Goal: Answer question/provide support: Share knowledge or assist other users

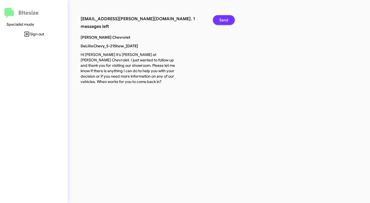
click at [226, 19] on span "Send" at bounding box center [223, 20] width 9 height 10
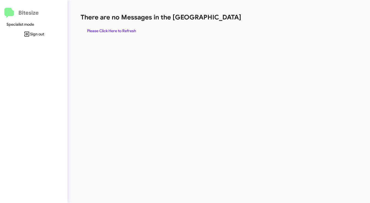
click at [116, 33] on span "Please Click Here to Refresh" at bounding box center [111, 31] width 49 height 10
click at [121, 29] on span "Please Click Here to Refresh" at bounding box center [111, 31] width 49 height 10
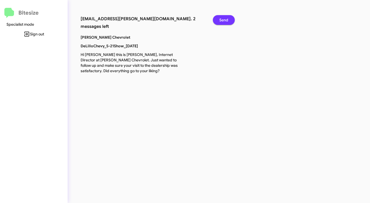
click at [229, 21] on button "Send" at bounding box center [224, 20] width 22 height 10
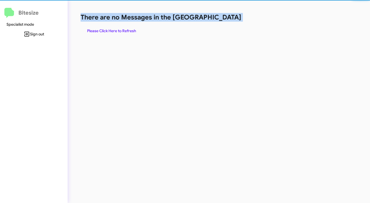
click at [229, 21] on h1 "There are no Messages in the [GEOGRAPHIC_DATA]" at bounding box center [194, 17] width 226 height 9
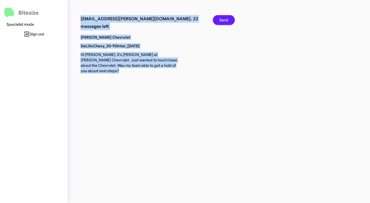
click at [229, 21] on button "Send" at bounding box center [224, 20] width 22 height 10
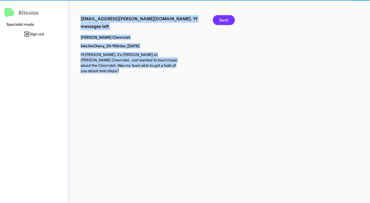
click at [229, 21] on button "Send" at bounding box center [224, 20] width 22 height 10
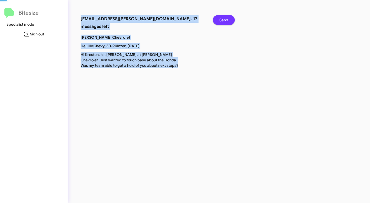
click at [229, 21] on button "Send" at bounding box center [224, 20] width 22 height 10
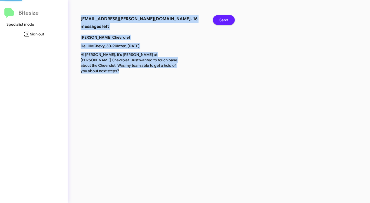
click at [229, 21] on button "Send" at bounding box center [224, 20] width 22 height 10
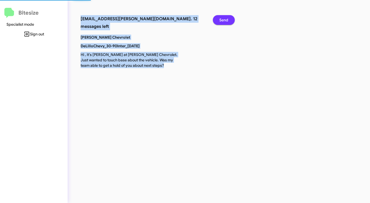
click at [229, 21] on button "Send" at bounding box center [224, 20] width 22 height 10
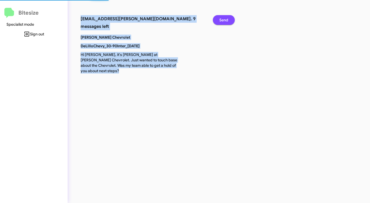
click at [229, 21] on button "Send" at bounding box center [224, 20] width 22 height 10
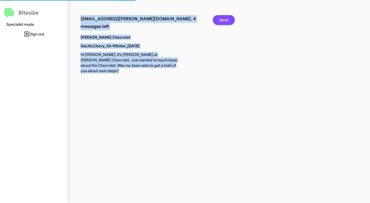
click at [229, 21] on button "Send" at bounding box center [224, 20] width 22 height 10
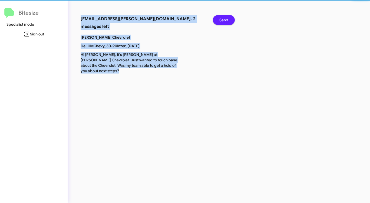
click at [229, 21] on button "Send" at bounding box center [224, 20] width 22 height 10
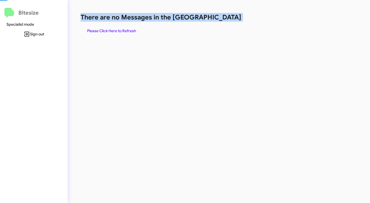
click at [229, 21] on h1 "There are no Messages in the [GEOGRAPHIC_DATA]" at bounding box center [194, 17] width 226 height 9
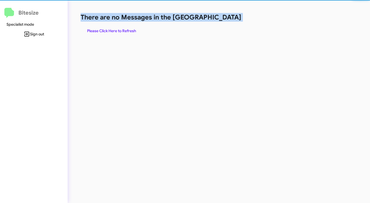
click at [229, 21] on h1 "There are no Messages in the [GEOGRAPHIC_DATA]" at bounding box center [194, 17] width 226 height 9
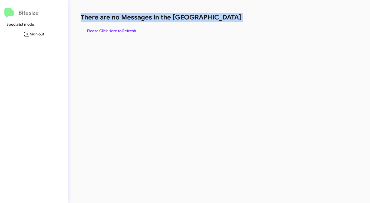
click at [229, 21] on h1 "There are no Messages in the [GEOGRAPHIC_DATA]" at bounding box center [194, 17] width 226 height 9
click at [116, 29] on span "Please Click Here to Refresh" at bounding box center [111, 31] width 49 height 10
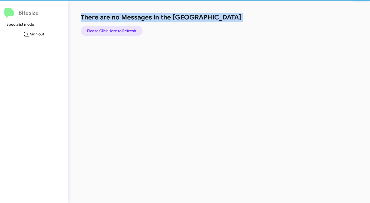
click at [116, 29] on span "Please Click Here to Refresh" at bounding box center [111, 31] width 49 height 10
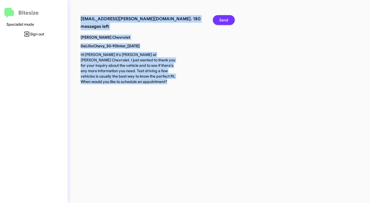
click at [225, 18] on span "Send" at bounding box center [223, 20] width 9 height 10
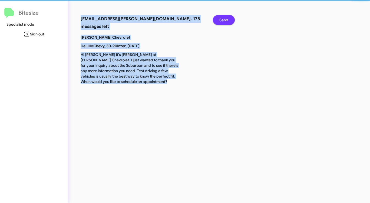
click at [225, 18] on span "Send" at bounding box center [223, 20] width 9 height 10
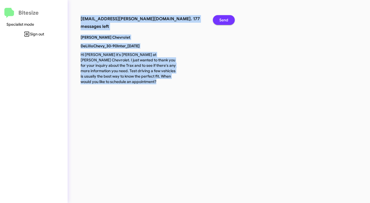
click at [225, 18] on span "Send" at bounding box center [223, 20] width 9 height 10
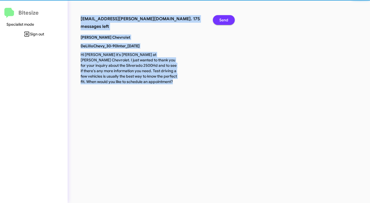
click at [225, 18] on span "Send" at bounding box center [223, 20] width 9 height 10
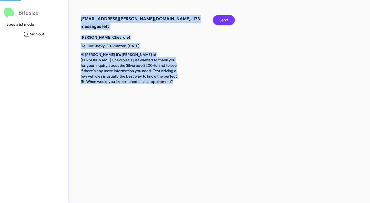
click at [225, 18] on span "Send" at bounding box center [223, 20] width 9 height 10
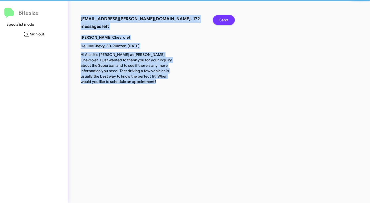
click at [225, 18] on span "Send" at bounding box center [223, 20] width 9 height 10
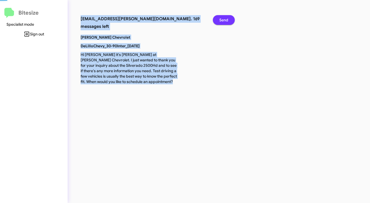
click at [225, 18] on span "Send" at bounding box center [223, 20] width 9 height 10
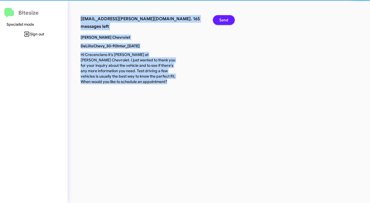
click at [225, 18] on span "Send" at bounding box center [223, 20] width 9 height 10
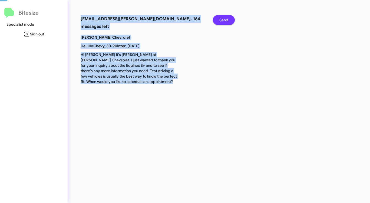
click at [225, 18] on span "Send" at bounding box center [223, 20] width 9 height 10
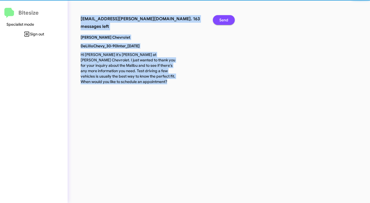
click at [225, 18] on span "Send" at bounding box center [223, 20] width 9 height 10
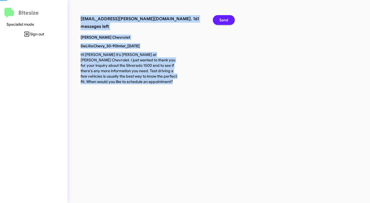
click at [225, 18] on span "Send" at bounding box center [223, 20] width 9 height 10
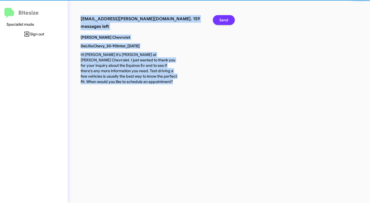
click at [225, 18] on span "Send" at bounding box center [223, 20] width 9 height 10
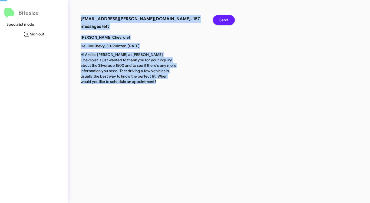
click at [225, 18] on span "Send" at bounding box center [223, 20] width 9 height 10
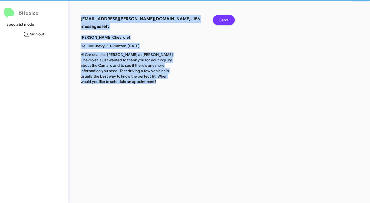
click at [225, 18] on span "Send" at bounding box center [223, 20] width 9 height 10
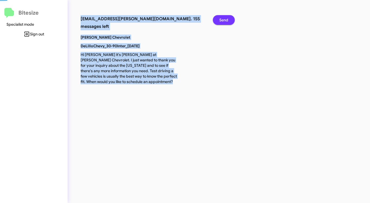
click at [225, 18] on span "Send" at bounding box center [223, 20] width 9 height 10
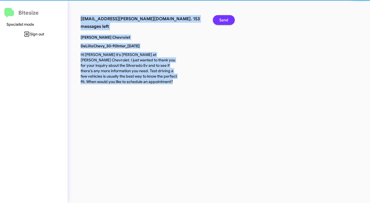
click at [225, 18] on span "Send" at bounding box center [223, 20] width 9 height 10
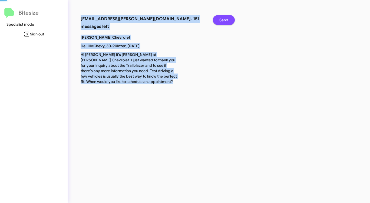
click at [225, 18] on span "Send" at bounding box center [223, 20] width 9 height 10
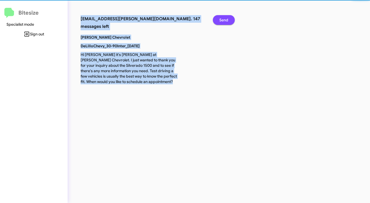
click at [225, 18] on span "Send" at bounding box center [223, 20] width 9 height 10
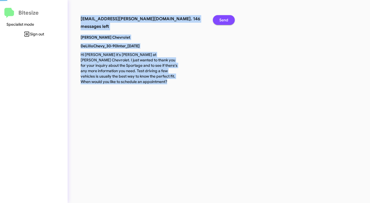
click at [225, 18] on span "Send" at bounding box center [223, 20] width 9 height 10
click at [224, 18] on span "Send" at bounding box center [223, 20] width 9 height 10
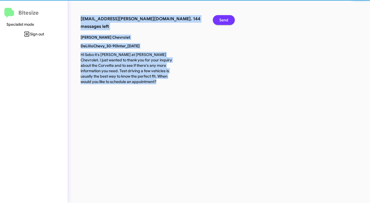
click at [224, 18] on span "Send" at bounding box center [223, 20] width 9 height 10
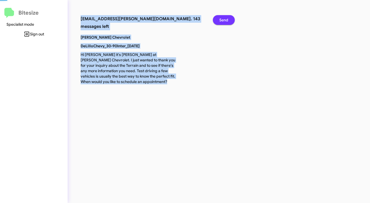
click at [224, 18] on span "Send" at bounding box center [223, 20] width 9 height 10
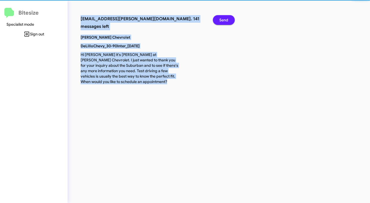
click at [224, 18] on span "Send" at bounding box center [223, 20] width 9 height 10
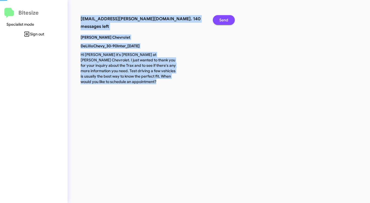
click at [224, 18] on span "Send" at bounding box center [223, 20] width 9 height 10
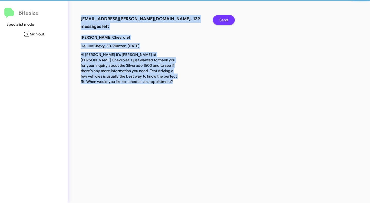
click at [224, 18] on span "Send" at bounding box center [223, 20] width 9 height 10
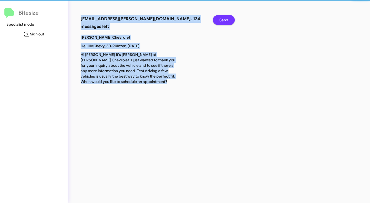
click at [224, 18] on span "Send" at bounding box center [223, 20] width 9 height 10
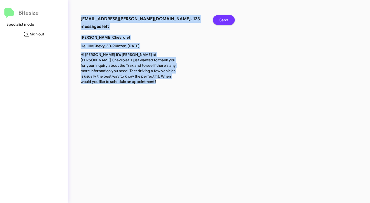
click at [224, 18] on span "Send" at bounding box center [223, 20] width 9 height 10
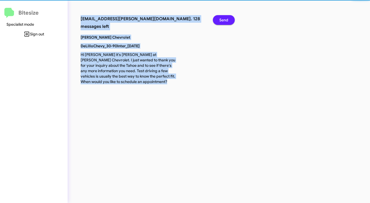
click at [223, 18] on span "Send" at bounding box center [223, 20] width 9 height 10
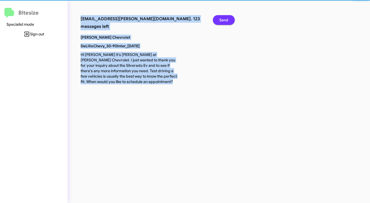
click at [223, 18] on span "Send" at bounding box center [223, 20] width 9 height 10
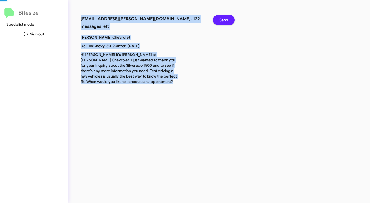
click at [223, 18] on span "Send" at bounding box center [223, 20] width 9 height 10
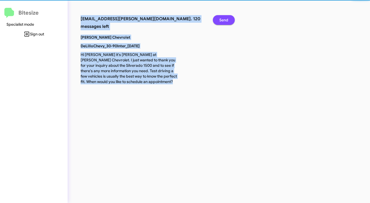
click at [223, 18] on span "Send" at bounding box center [223, 20] width 9 height 10
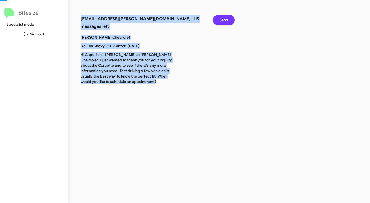
click at [223, 18] on span "Send" at bounding box center [223, 20] width 9 height 10
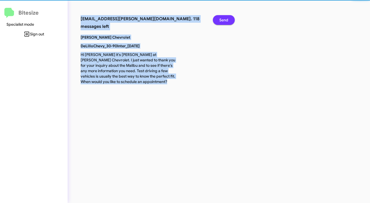
click at [223, 18] on span "Send" at bounding box center [223, 20] width 9 height 10
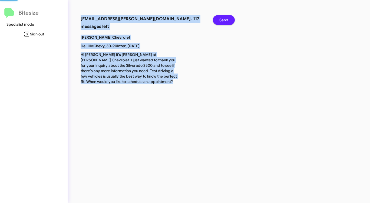
click at [223, 18] on span "Send" at bounding box center [223, 20] width 9 height 10
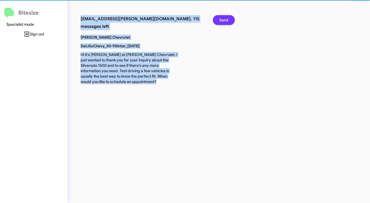
click at [223, 18] on span "Send" at bounding box center [223, 20] width 9 height 10
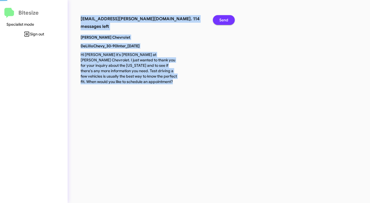
click at [223, 18] on span "Send" at bounding box center [223, 20] width 9 height 10
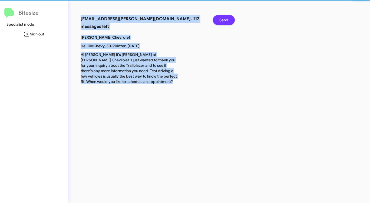
click at [223, 18] on span "Send" at bounding box center [223, 20] width 9 height 10
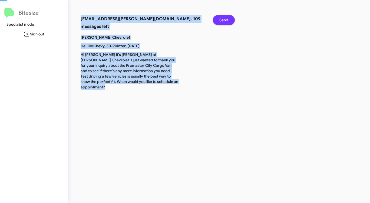
click at [223, 18] on span "Send" at bounding box center [223, 20] width 9 height 10
click at [221, 19] on span "Send" at bounding box center [223, 20] width 9 height 10
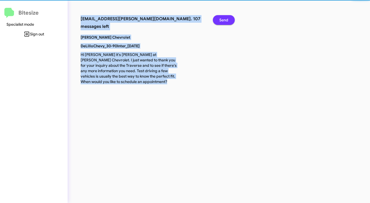
click at [221, 19] on span "Send" at bounding box center [223, 20] width 9 height 10
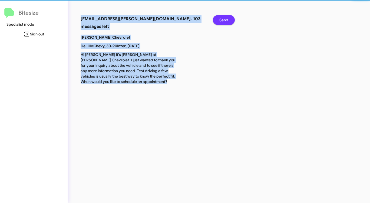
click at [221, 19] on span "Send" at bounding box center [223, 20] width 9 height 10
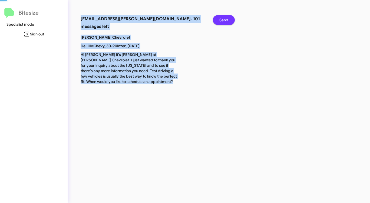
click at [221, 19] on span "Send" at bounding box center [223, 20] width 9 height 10
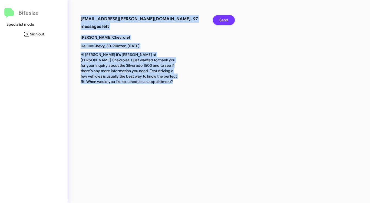
click at [221, 19] on span "Send" at bounding box center [223, 20] width 9 height 10
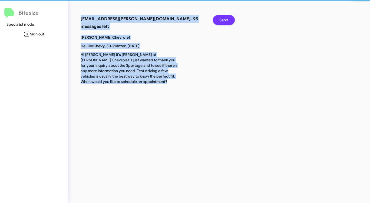
click at [221, 19] on span "Send" at bounding box center [223, 20] width 9 height 10
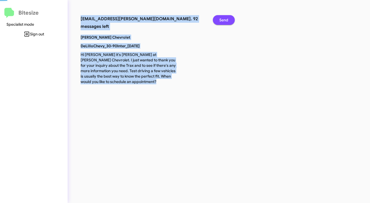
click at [221, 19] on span "Send" at bounding box center [223, 20] width 9 height 10
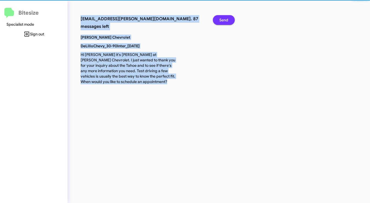
click at [221, 19] on span "Send" at bounding box center [223, 20] width 9 height 10
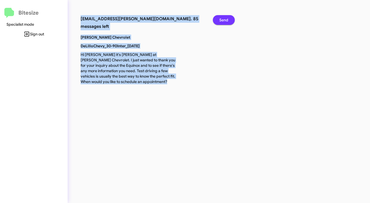
click at [221, 19] on span "Send" at bounding box center [223, 20] width 9 height 10
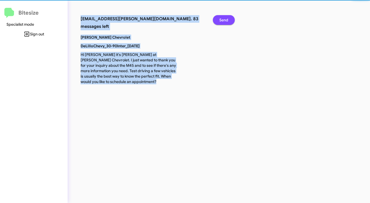
click at [221, 19] on span "Send" at bounding box center [223, 20] width 9 height 10
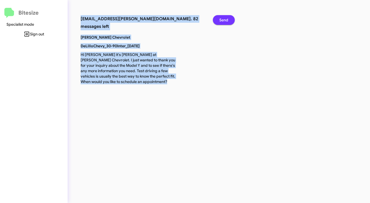
click at [221, 19] on span "Send" at bounding box center [223, 20] width 9 height 10
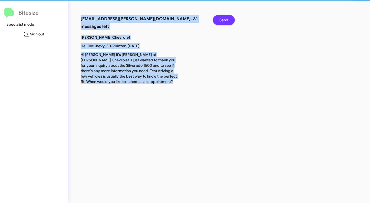
click at [221, 19] on span "Send" at bounding box center [223, 20] width 9 height 10
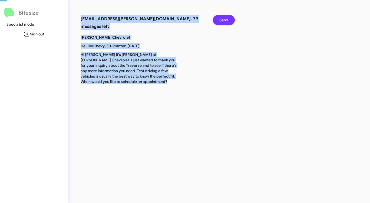
click at [221, 19] on span "Send" at bounding box center [223, 20] width 9 height 10
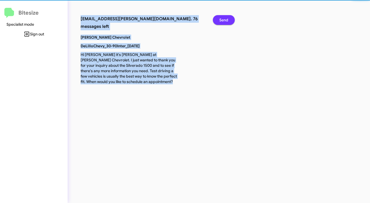
click at [221, 19] on span "Send" at bounding box center [223, 20] width 9 height 10
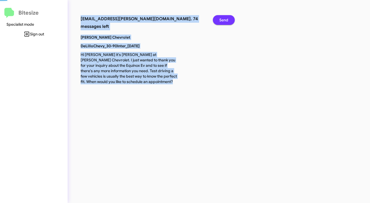
click at [221, 19] on span "Send" at bounding box center [223, 20] width 9 height 10
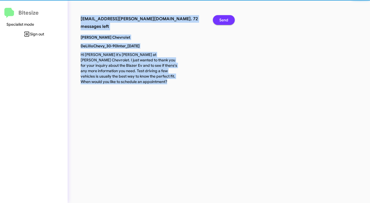
click at [221, 19] on span "Send" at bounding box center [223, 20] width 9 height 10
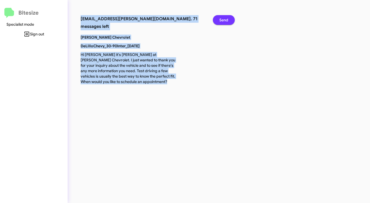
click at [221, 19] on span "Send" at bounding box center [223, 20] width 9 height 10
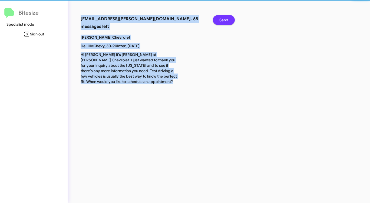
click at [221, 19] on span "Send" at bounding box center [223, 20] width 9 height 10
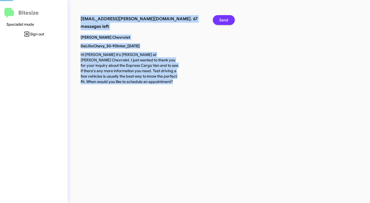
click at [221, 19] on span "Send" at bounding box center [223, 20] width 9 height 10
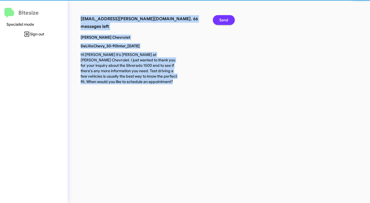
click at [221, 19] on span "Send" at bounding box center [223, 20] width 9 height 10
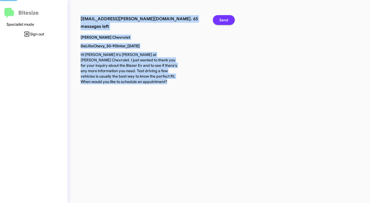
click at [221, 19] on span "Send" at bounding box center [223, 20] width 9 height 10
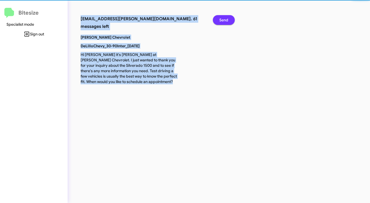
click at [221, 19] on span "Send" at bounding box center [223, 20] width 9 height 10
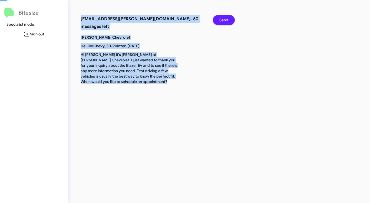
click at [221, 19] on span "Send" at bounding box center [223, 20] width 9 height 10
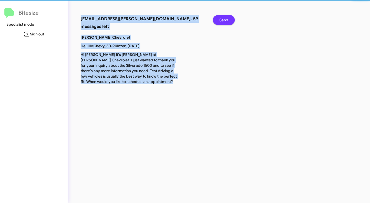
click at [221, 19] on span "Send" at bounding box center [223, 20] width 9 height 10
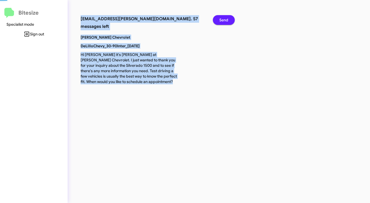
click at [221, 19] on span "Send" at bounding box center [223, 20] width 9 height 10
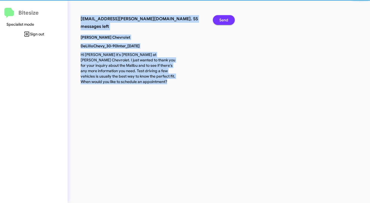
click at [221, 19] on span "Send" at bounding box center [223, 20] width 9 height 10
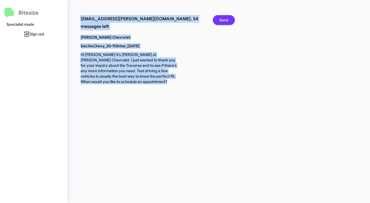
click at [221, 19] on span "Send" at bounding box center [223, 20] width 9 height 10
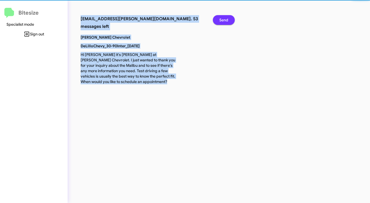
click at [221, 19] on span "Send" at bounding box center [223, 20] width 9 height 10
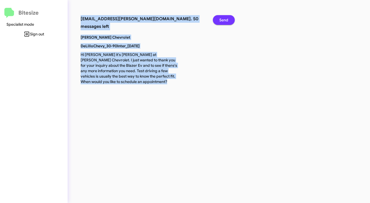
click at [221, 19] on span "Send" at bounding box center [223, 20] width 9 height 10
click at [220, 19] on span "Send" at bounding box center [223, 20] width 9 height 10
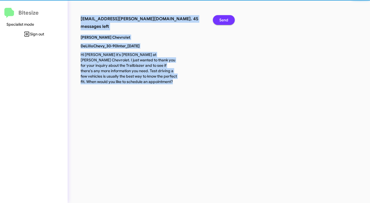
click at [220, 19] on span "Send" at bounding box center [223, 20] width 9 height 10
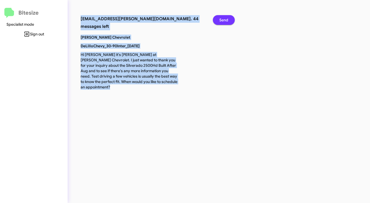
click at [220, 19] on span "Send" at bounding box center [223, 20] width 9 height 10
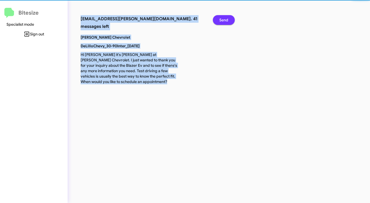
click at [220, 19] on span "Send" at bounding box center [223, 20] width 9 height 10
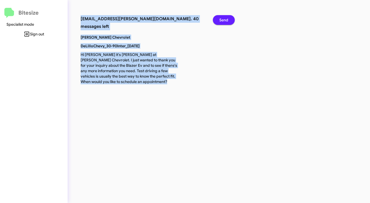
click at [219, 19] on span "Send" at bounding box center [223, 20] width 9 height 10
click at [219, 19] on button "Send" at bounding box center [224, 20] width 22 height 10
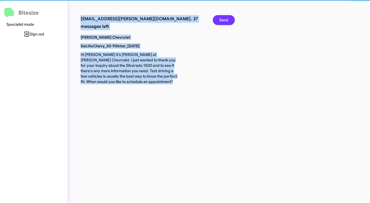
click at [218, 19] on button "Send" at bounding box center [224, 20] width 22 height 10
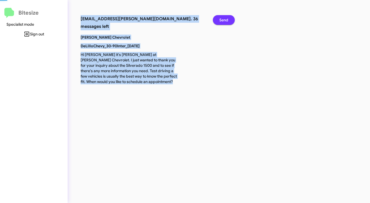
click at [218, 20] on button "Send" at bounding box center [224, 20] width 22 height 10
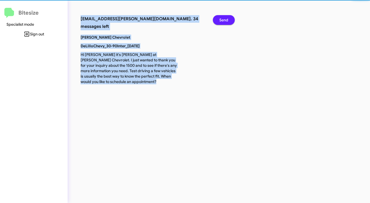
click at [218, 20] on button "Send" at bounding box center [224, 20] width 22 height 10
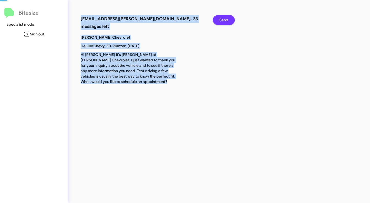
click at [218, 20] on button "Send" at bounding box center [224, 20] width 22 height 10
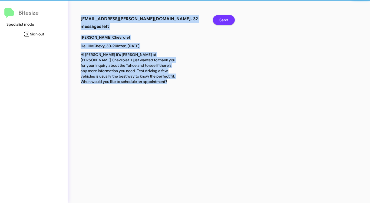
click at [218, 20] on button "Send" at bounding box center [224, 20] width 22 height 10
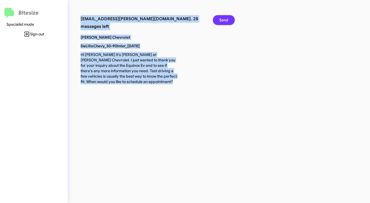
click at [218, 20] on button "Send" at bounding box center [224, 20] width 22 height 10
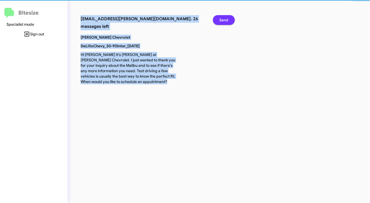
click at [218, 20] on button "Send" at bounding box center [224, 20] width 22 height 10
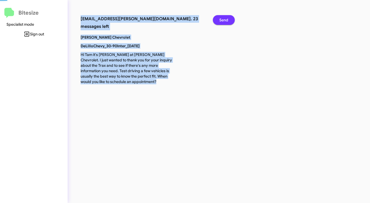
click at [218, 20] on button "Send" at bounding box center [224, 20] width 22 height 10
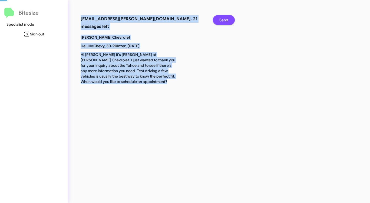
click at [218, 20] on button "Send" at bounding box center [224, 20] width 22 height 10
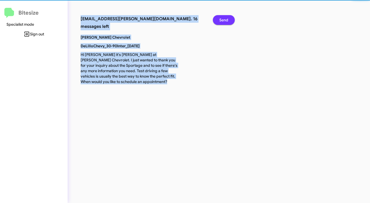
click at [218, 20] on button "Send" at bounding box center [224, 20] width 22 height 10
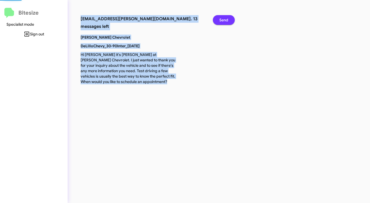
click at [218, 20] on button "Send" at bounding box center [224, 20] width 22 height 10
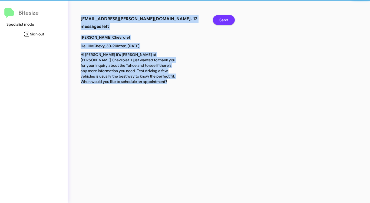
click at [218, 20] on button "Send" at bounding box center [224, 20] width 22 height 10
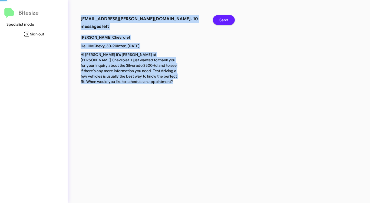
click at [218, 20] on button "Send" at bounding box center [224, 20] width 22 height 10
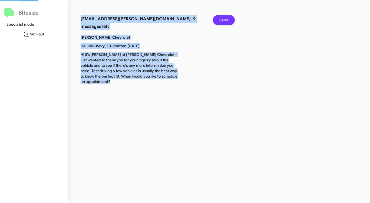
click at [218, 20] on button "Send" at bounding box center [224, 20] width 22 height 10
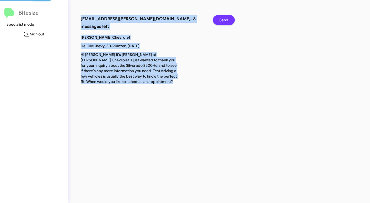
click at [218, 20] on button "Send" at bounding box center [224, 20] width 22 height 10
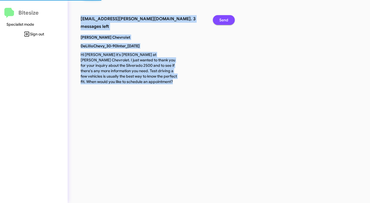
click at [218, 20] on button "Send" at bounding box center [224, 20] width 22 height 10
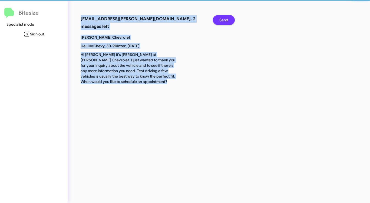
click at [218, 20] on button "Send" at bounding box center [224, 20] width 22 height 10
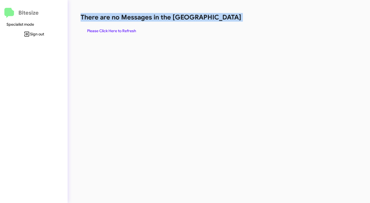
click at [218, 20] on h1 "There are no Messages in the [GEOGRAPHIC_DATA]" at bounding box center [194, 17] width 226 height 9
click at [120, 31] on span "Please Click Here to Refresh" at bounding box center [111, 31] width 49 height 10
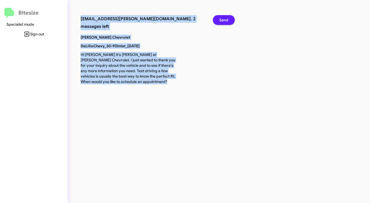
click at [217, 22] on button "Send" at bounding box center [224, 20] width 22 height 10
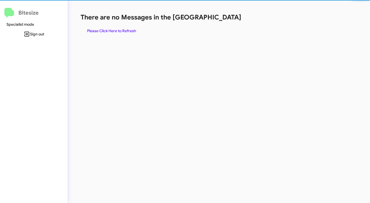
click at [217, 22] on div "There are no Messages in the Queue Please Click Here to Refresh" at bounding box center [194, 24] width 226 height 23
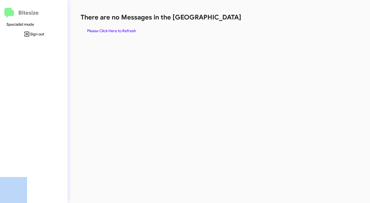
drag, startPoint x: 217, startPoint y: 22, endPoint x: 163, endPoint y: 21, distance: 53.8
click at [176, 22] on div "There are no Messages in the Queue Please Click Here to Refresh" at bounding box center [194, 24] width 226 height 23
drag, startPoint x: 163, startPoint y: 21, endPoint x: 153, endPoint y: 22, distance: 10.1
click at [153, 22] on div "There are no Messages in the Queue Please Click Here to Refresh" at bounding box center [194, 24] width 226 height 23
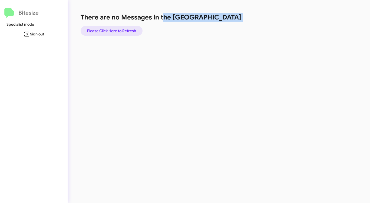
click at [125, 28] on span "Please Click Here to Refresh" at bounding box center [111, 31] width 49 height 10
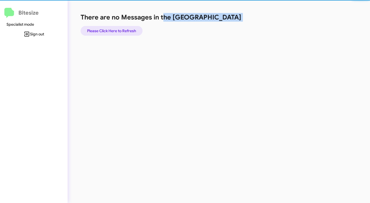
click at [125, 28] on span "Please Click Here to Refresh" at bounding box center [111, 31] width 49 height 10
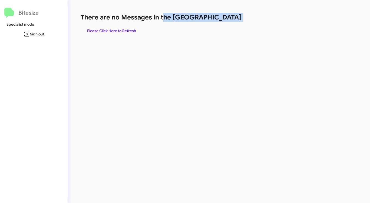
click at [184, 38] on div "There are no Messages in the Queue Please Click Here to Refresh" at bounding box center [194, 101] width 252 height 203
click at [179, 36] on div "There are no Messages in the Queue Please Click Here to Refresh" at bounding box center [194, 101] width 252 height 203
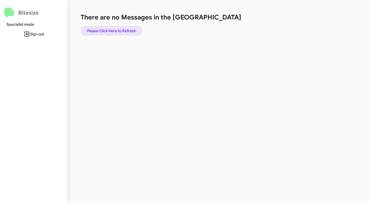
click at [122, 30] on span "Please Click Here to Refresh" at bounding box center [111, 31] width 49 height 10
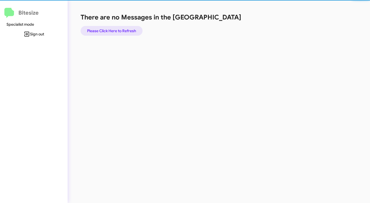
click at [122, 30] on span "Please Click Here to Refresh" at bounding box center [111, 31] width 49 height 10
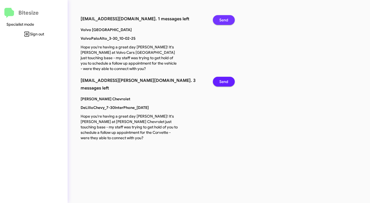
click at [219, 17] on span "Send" at bounding box center [223, 20] width 9 height 10
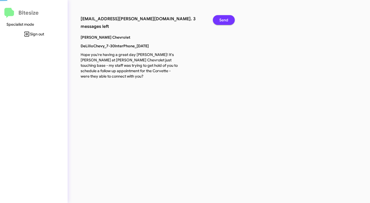
click at [219, 17] on span "Send" at bounding box center [223, 20] width 9 height 10
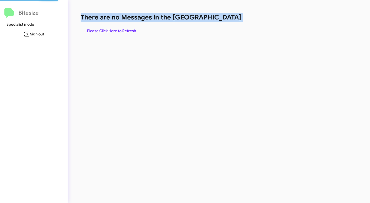
click at [219, 17] on h1 "There are no Messages in the [GEOGRAPHIC_DATA]" at bounding box center [194, 17] width 226 height 9
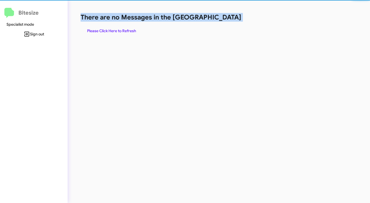
click at [219, 17] on h1 "There are no Messages in the [GEOGRAPHIC_DATA]" at bounding box center [194, 17] width 226 height 9
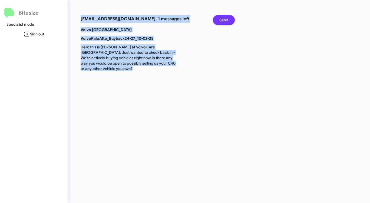
click at [221, 21] on span "Send" at bounding box center [223, 20] width 9 height 10
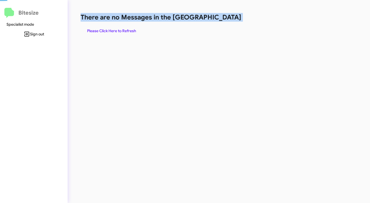
click at [221, 21] on h1 "There are no Messages in the [GEOGRAPHIC_DATA]" at bounding box center [194, 17] width 226 height 9
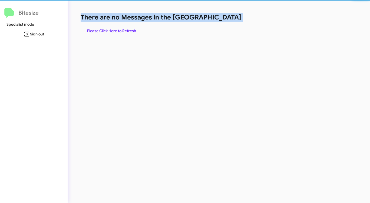
click at [221, 21] on h1 "There are no Messages in the [GEOGRAPHIC_DATA]" at bounding box center [194, 17] width 226 height 9
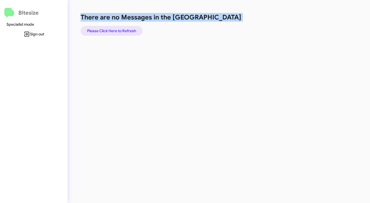
click at [126, 29] on span "Please Click Here to Refresh" at bounding box center [111, 31] width 49 height 10
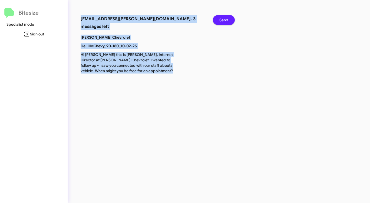
click at [224, 20] on span "Send" at bounding box center [223, 20] width 9 height 10
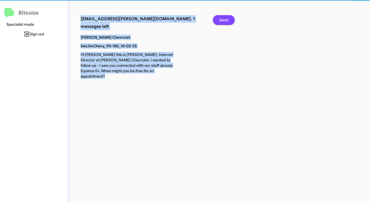
click at [224, 20] on span "Send" at bounding box center [223, 20] width 9 height 10
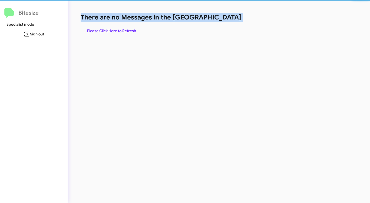
click at [224, 20] on h1 "There are no Messages in the [GEOGRAPHIC_DATA]" at bounding box center [194, 17] width 226 height 9
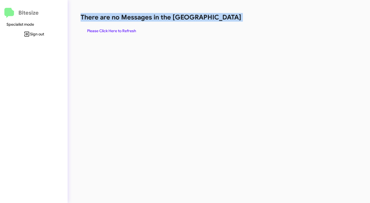
click at [105, 28] on span "Please Click Here to Refresh" at bounding box center [111, 31] width 49 height 10
click at [106, 27] on span "Please Click Here to Refresh" at bounding box center [111, 31] width 49 height 10
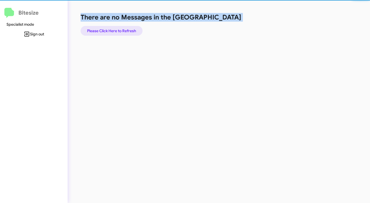
click at [106, 27] on span "Please Click Here to Refresh" at bounding box center [111, 31] width 49 height 10
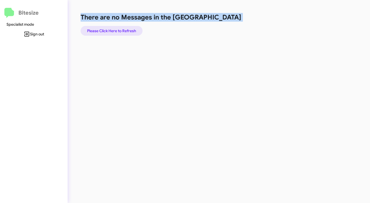
click at [106, 28] on span "Please Click Here to Refresh" at bounding box center [111, 31] width 49 height 10
click at [113, 32] on span "Please Click Here to Refresh" at bounding box center [111, 31] width 49 height 10
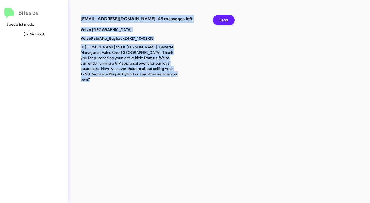
click at [230, 19] on button "Send" at bounding box center [224, 20] width 22 height 10
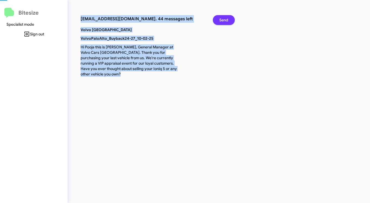
click at [230, 19] on button "Send" at bounding box center [224, 20] width 22 height 10
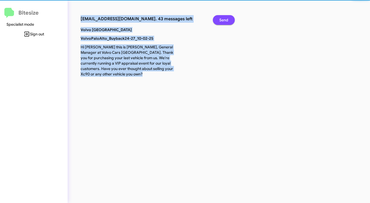
click at [230, 19] on button "Send" at bounding box center [224, 20] width 22 height 10
click at [229, 19] on button "Send" at bounding box center [224, 20] width 22 height 10
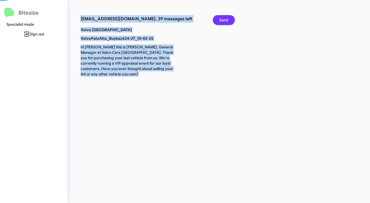
click at [229, 19] on button "Send" at bounding box center [224, 20] width 22 height 10
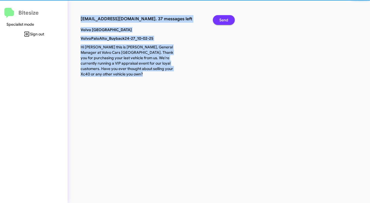
click at [228, 19] on button "Send" at bounding box center [224, 20] width 22 height 10
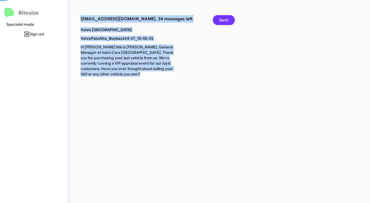
click at [228, 19] on button "Send" at bounding box center [224, 20] width 22 height 10
click at [228, 19] on span "Send" at bounding box center [223, 20] width 9 height 10
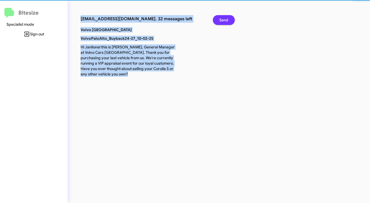
click at [228, 19] on span "Send" at bounding box center [223, 20] width 9 height 10
click at [227, 20] on span "Send" at bounding box center [223, 20] width 9 height 10
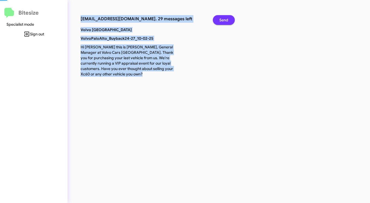
click at [227, 20] on span "Send" at bounding box center [223, 20] width 9 height 10
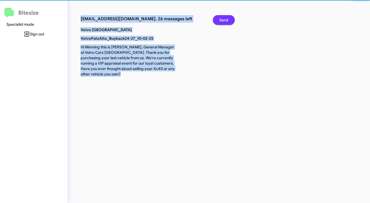
click at [226, 20] on span "Send" at bounding box center [223, 20] width 9 height 10
click at [226, 21] on span "Send" at bounding box center [223, 20] width 9 height 10
click at [224, 21] on span "Send" at bounding box center [223, 20] width 9 height 10
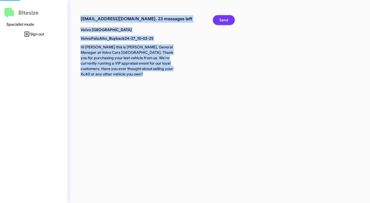
click at [224, 21] on span "Send" at bounding box center [223, 20] width 9 height 10
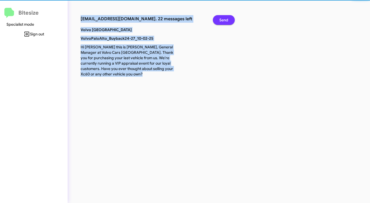
click at [223, 21] on span "Send" at bounding box center [223, 20] width 9 height 10
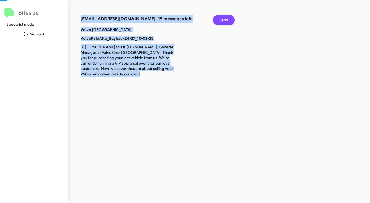
click at [223, 21] on span "Send" at bounding box center [223, 20] width 9 height 10
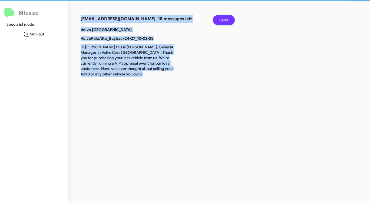
click at [223, 21] on span "Send" at bounding box center [223, 20] width 9 height 10
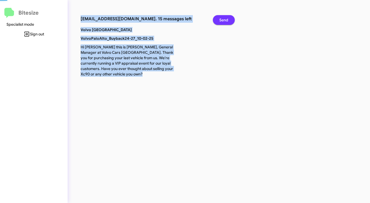
click at [223, 21] on span "Send" at bounding box center [223, 20] width 9 height 10
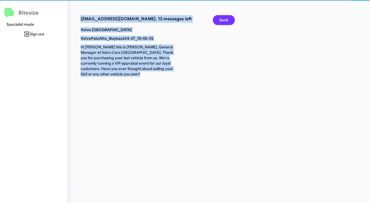
click at [223, 21] on span "Send" at bounding box center [223, 20] width 9 height 10
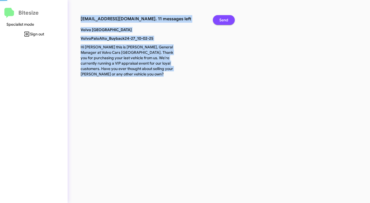
click at [223, 21] on span "Send" at bounding box center [223, 20] width 9 height 10
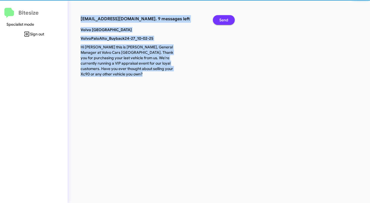
click at [223, 21] on span "Send" at bounding box center [223, 20] width 9 height 10
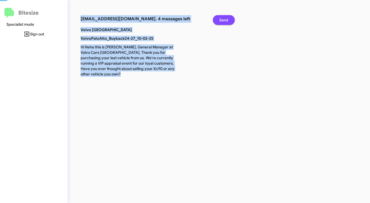
click at [223, 21] on span "Send" at bounding box center [223, 20] width 9 height 10
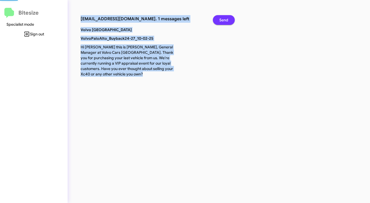
click at [223, 21] on span "Send" at bounding box center [223, 20] width 9 height 10
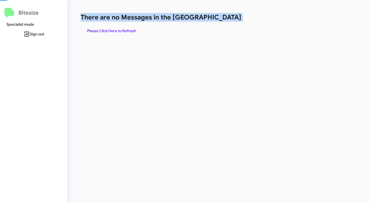
click at [223, 21] on h1 "There are no Messages in the [GEOGRAPHIC_DATA]" at bounding box center [194, 17] width 226 height 9
click at [109, 32] on span "Please Click Here to Refresh" at bounding box center [111, 31] width 49 height 10
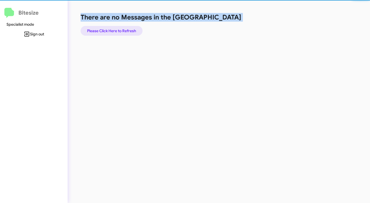
click at [109, 32] on span "Please Click Here to Refresh" at bounding box center [111, 31] width 49 height 10
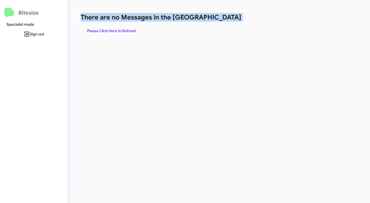
click at [109, 32] on span "Please Click Here to Refresh" at bounding box center [111, 31] width 49 height 10
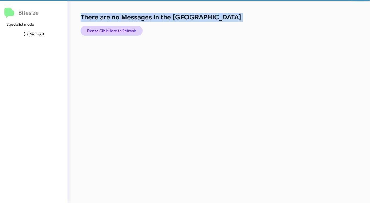
click at [109, 32] on span "Please Click Here to Refresh" at bounding box center [111, 31] width 49 height 10
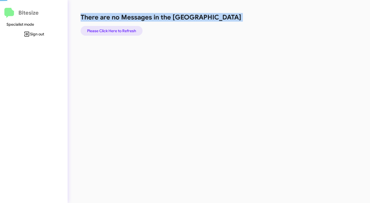
click at [109, 32] on span "Please Click Here to Refresh" at bounding box center [111, 31] width 49 height 10
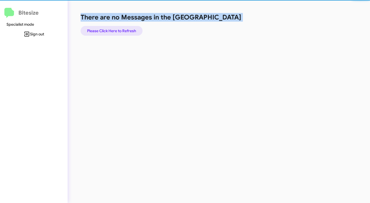
click at [109, 31] on span "Please Click Here to Refresh" at bounding box center [111, 31] width 49 height 10
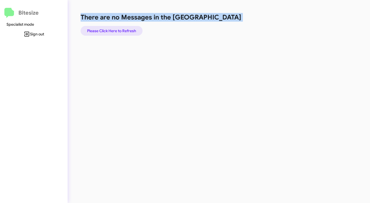
click at [120, 28] on span "Please Click Here to Refresh" at bounding box center [111, 31] width 49 height 10
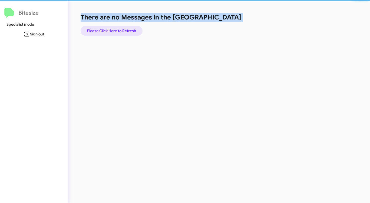
click at [120, 28] on span "Please Click Here to Refresh" at bounding box center [111, 31] width 49 height 10
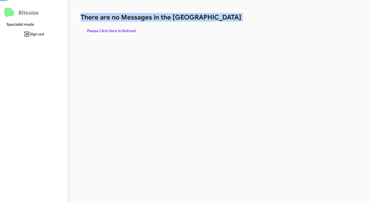
click at [120, 28] on span "Please Click Here to Refresh" at bounding box center [111, 31] width 49 height 10
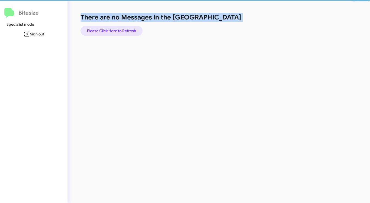
click at [120, 28] on span "Please Click Here to Refresh" at bounding box center [111, 31] width 49 height 10
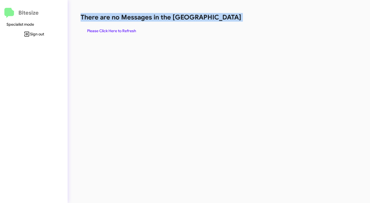
click at [120, 28] on span "Please Click Here to Refresh" at bounding box center [111, 31] width 49 height 10
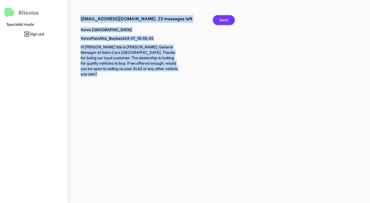
click at [230, 20] on button "Send" at bounding box center [224, 20] width 22 height 10
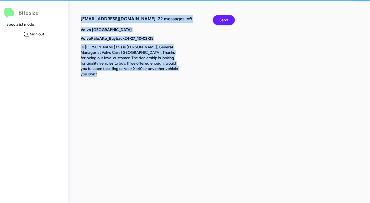
click at [229, 20] on button "Send" at bounding box center [224, 20] width 22 height 10
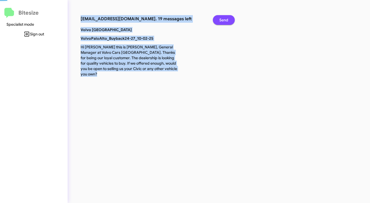
click at [229, 20] on button "Send" at bounding box center [224, 20] width 22 height 10
click at [228, 19] on button "Send" at bounding box center [224, 20] width 22 height 10
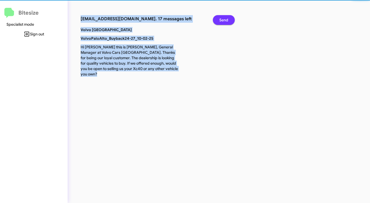
click at [228, 19] on span "Send" at bounding box center [223, 20] width 9 height 10
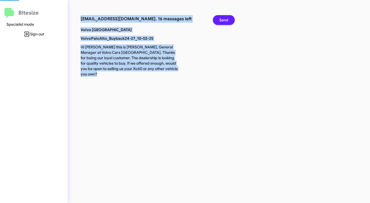
click at [228, 19] on span "Send" at bounding box center [223, 20] width 9 height 10
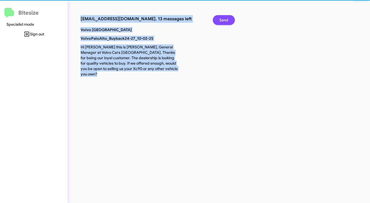
click at [228, 19] on span "Send" at bounding box center [223, 20] width 9 height 10
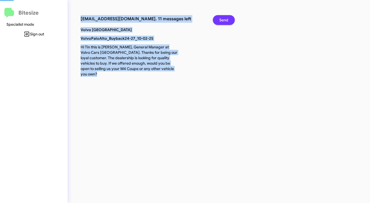
click at [228, 19] on span "Send" at bounding box center [223, 20] width 9 height 10
click at [227, 19] on span "Send" at bounding box center [223, 20] width 9 height 10
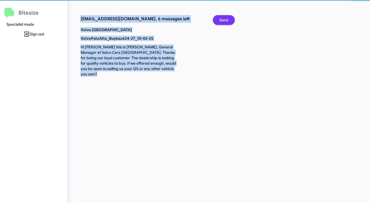
click at [227, 19] on span "Send" at bounding box center [223, 20] width 9 height 10
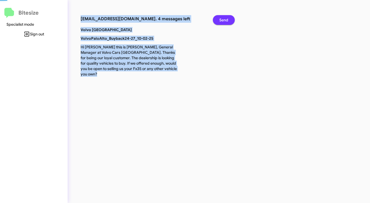
click at [227, 19] on span "Send" at bounding box center [223, 20] width 9 height 10
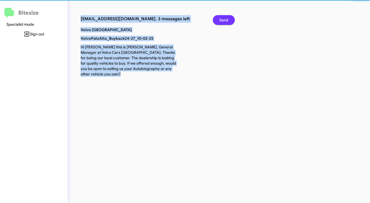
click at [227, 19] on span "Send" at bounding box center [223, 20] width 9 height 10
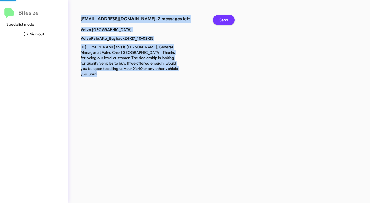
click at [227, 19] on span "Send" at bounding box center [223, 20] width 9 height 10
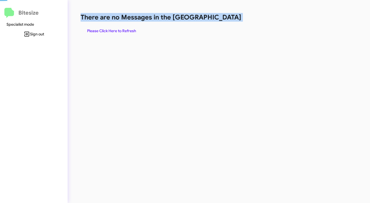
click at [227, 19] on h1 "There are no Messages in the [GEOGRAPHIC_DATA]" at bounding box center [194, 17] width 226 height 9
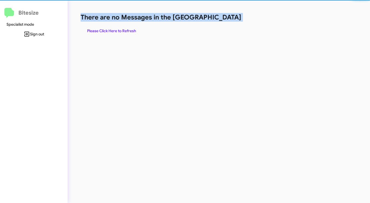
click at [227, 19] on h1 "There are no Messages in the [GEOGRAPHIC_DATA]" at bounding box center [194, 17] width 226 height 9
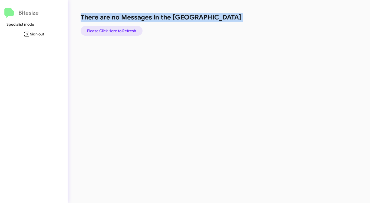
click at [121, 32] on span "Please Click Here to Refresh" at bounding box center [111, 31] width 49 height 10
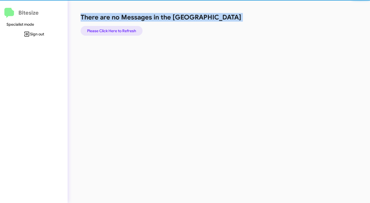
click at [121, 32] on span "Please Click Here to Refresh" at bounding box center [111, 31] width 49 height 10
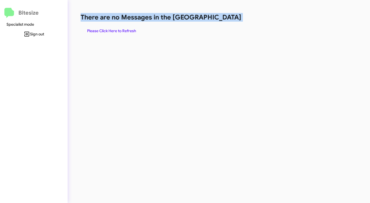
click at [121, 32] on span "Please Click Here to Refresh" at bounding box center [111, 31] width 49 height 10
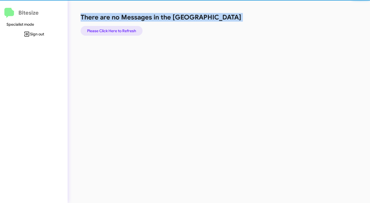
click at [121, 32] on span "Please Click Here to Refresh" at bounding box center [111, 31] width 49 height 10
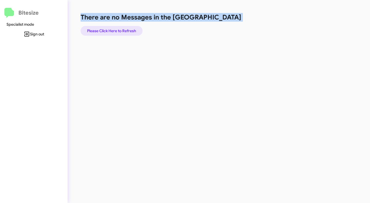
click at [120, 31] on span "Please Click Here to Refresh" at bounding box center [111, 31] width 49 height 10
click at [115, 26] on span "Please Click Here to Refresh" at bounding box center [111, 31] width 49 height 10
click at [115, 28] on span "Please Click Here to Refresh" at bounding box center [111, 31] width 49 height 10
